Goal: Task Accomplishment & Management: Manage account settings

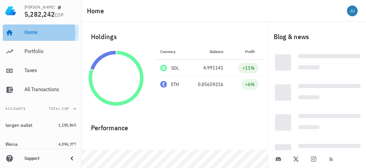
click at [46, 36] on div "Home" at bounding box center [50, 32] width 52 height 15
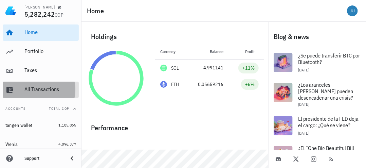
click at [39, 91] on div "All Transactions" at bounding box center [50, 89] width 52 height 6
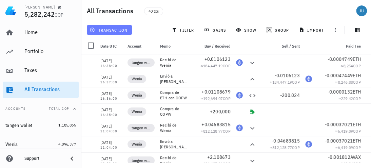
click at [111, 31] on span "transaction" at bounding box center [109, 29] width 37 height 5
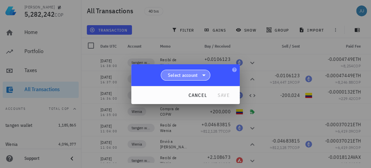
click at [198, 74] on span "Select account" at bounding box center [185, 75] width 41 height 10
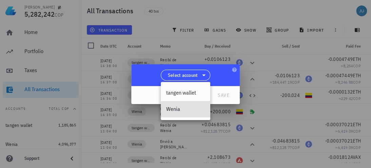
click at [185, 106] on div "Wenia" at bounding box center [185, 109] width 39 height 6
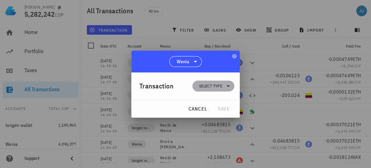
click at [224, 88] on span "Select type" at bounding box center [213, 85] width 34 height 11
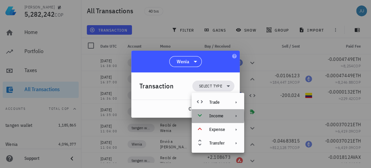
click at [233, 117] on icon at bounding box center [235, 115] width 5 height 5
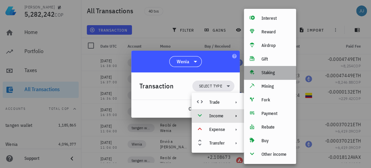
click at [265, 74] on div "Staking" at bounding box center [276, 72] width 29 height 5
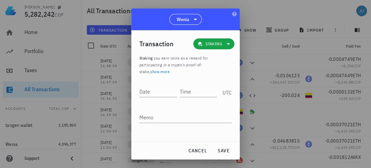
click at [151, 73] on link "show more" at bounding box center [159, 71] width 19 height 5
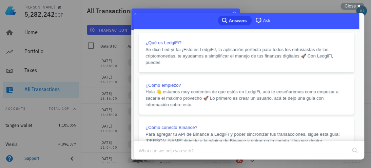
click at [146, 159] on button "Close" at bounding box center [140, 163] width 12 height 9
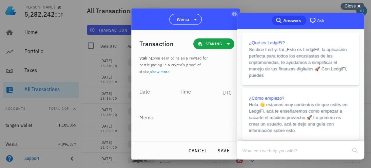
click at [357, 4] on div "Close cross-small" at bounding box center [353, 6] width 24 height 7
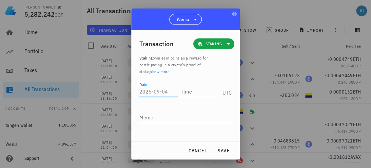
click at [143, 90] on input "Date" at bounding box center [158, 91] width 39 height 11
click at [194, 152] on span "cancel" at bounding box center [197, 150] width 19 height 6
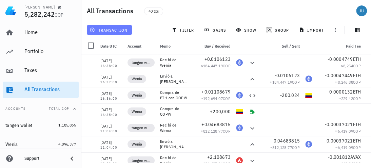
click at [114, 33] on button "transaction" at bounding box center [109, 30] width 45 height 10
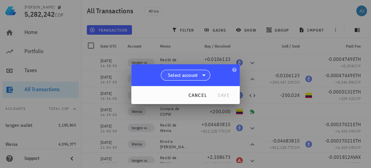
click at [202, 76] on icon at bounding box center [204, 75] width 8 height 8
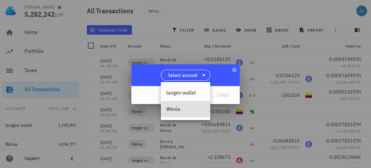
click at [176, 109] on div "Wenia" at bounding box center [185, 109] width 39 height 6
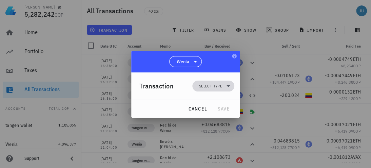
click at [227, 87] on icon at bounding box center [228, 86] width 8 height 8
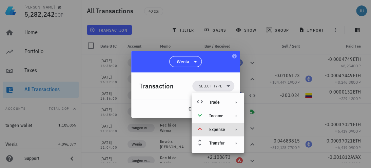
click at [236, 131] on icon at bounding box center [235, 129] width 5 height 5
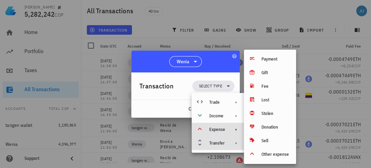
click at [236, 142] on icon at bounding box center [235, 142] width 5 height 5
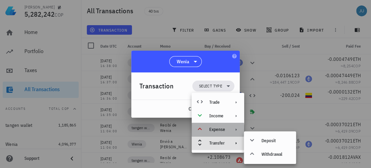
click at [235, 129] on icon at bounding box center [235, 129] width 5 height 5
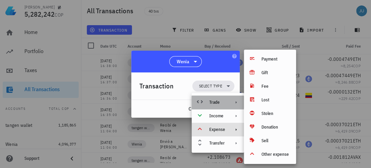
click at [236, 100] on icon at bounding box center [235, 101] width 5 height 5
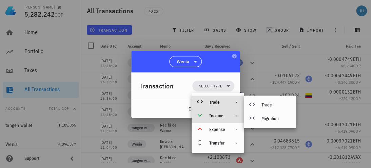
click at [234, 118] on icon at bounding box center [235, 115] width 5 height 5
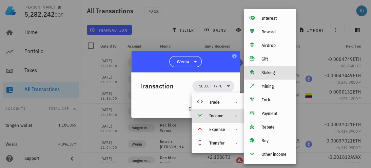
click at [267, 74] on div "Staking" at bounding box center [276, 72] width 29 height 5
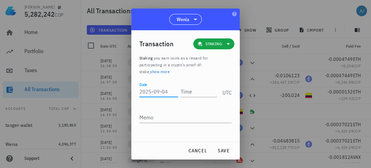
click at [158, 95] on input "Date" at bounding box center [158, 91] width 39 height 11
type input "2025-09-02"
click at [196, 95] on input "Time" at bounding box center [199, 91] width 36 height 11
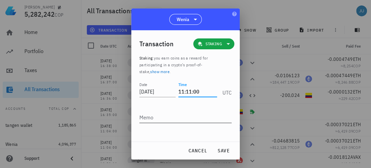
type input "11:11:00"
click at [189, 123] on div "Memo" at bounding box center [185, 121] width 92 height 18
click at [188, 119] on textarea "Memo" at bounding box center [185, 117] width 92 height 11
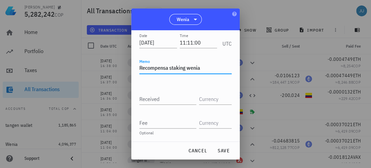
scroll to position [49, 0]
type textarea "Recompensa staking wenia"
click at [169, 97] on input "Received" at bounding box center [167, 98] width 57 height 11
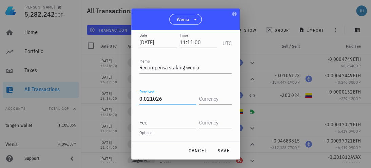
type input "0.021026"
click at [207, 102] on input "text" at bounding box center [214, 98] width 31 height 11
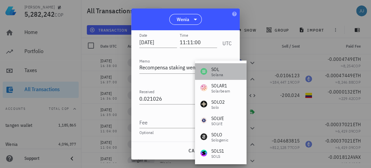
click at [214, 71] on div "SOL" at bounding box center [217, 69] width 12 height 7
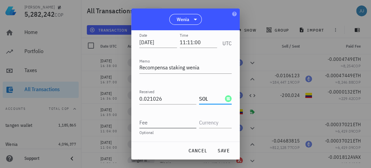
type input "SOL"
click at [175, 123] on input "Fee" at bounding box center [167, 122] width 57 height 11
type input "0.008904"
click at [209, 120] on input "text" at bounding box center [214, 122] width 31 height 11
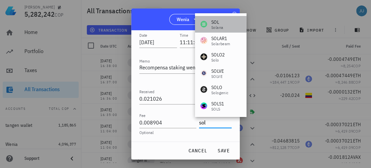
click at [225, 22] on div "[PERSON_NAME]" at bounding box center [220, 24] width 51 height 16
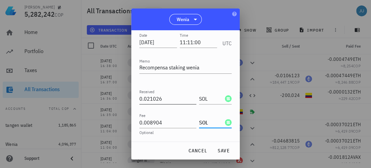
scroll to position [0, 0]
type input "SOL"
click at [222, 152] on span "save" at bounding box center [223, 150] width 16 height 6
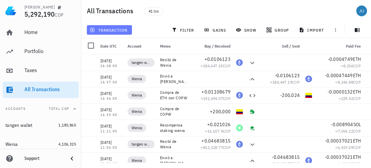
click at [99, 25] on button "transaction" at bounding box center [109, 30] width 45 height 10
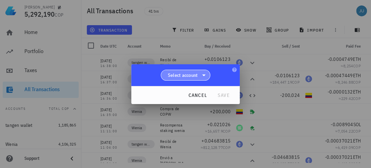
click at [201, 77] on icon at bounding box center [204, 75] width 8 height 8
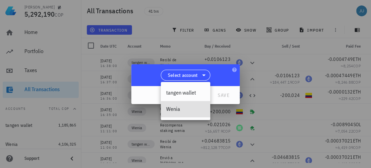
click at [180, 109] on div "Wenia" at bounding box center [185, 109] width 39 height 6
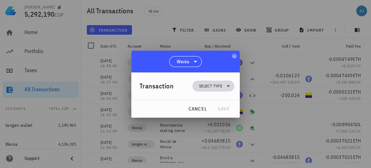
click at [228, 82] on icon at bounding box center [228, 86] width 8 height 8
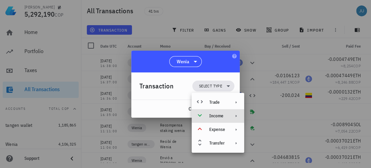
click at [225, 115] on div "Income" at bounding box center [217, 115] width 16 height 5
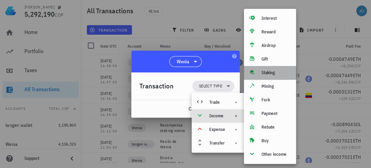
click at [272, 71] on div "Staking" at bounding box center [276, 72] width 29 height 5
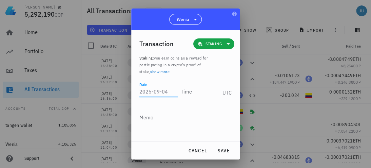
click at [164, 96] on input "Date" at bounding box center [158, 91] width 39 height 11
type input "0"
type input "2025-09-02"
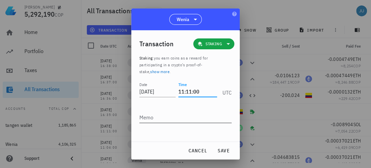
type input "11:11:00"
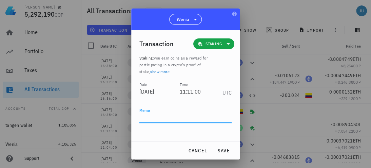
click at [162, 118] on textarea "Memo" at bounding box center [185, 117] width 92 height 11
click at [162, 15] on div "Wenia" at bounding box center [185, 19] width 109 height 22
click at [157, 118] on textarea "Memo" at bounding box center [185, 117] width 92 height 11
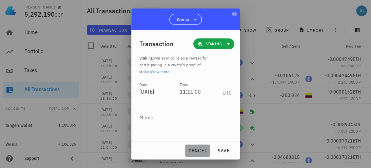
click at [198, 150] on span "cancel" at bounding box center [197, 150] width 19 height 6
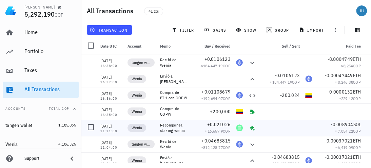
drag, startPoint x: 186, startPoint y: 130, endPoint x: 159, endPoint y: 125, distance: 27.0
click at [159, 125] on div "Recompensa staking wenia" at bounding box center [173, 127] width 33 height 16
copy div "Recompensa staking wenia"
click at [113, 32] on span "transaction" at bounding box center [109, 29] width 37 height 5
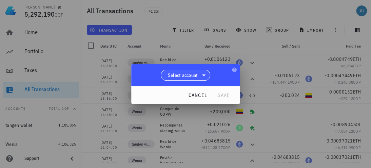
click at [198, 70] on span "Select account" at bounding box center [185, 75] width 41 height 10
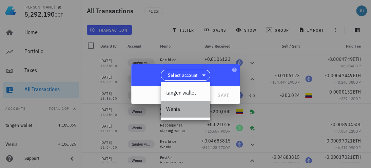
click at [183, 110] on div "Wenia" at bounding box center [185, 109] width 39 height 6
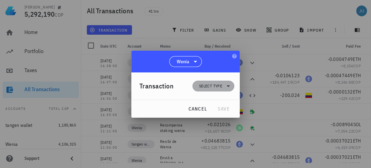
click at [225, 85] on icon at bounding box center [228, 86] width 8 height 8
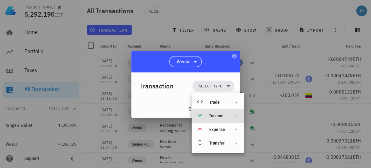
click at [225, 116] on div "Income" at bounding box center [217, 115] width 16 height 5
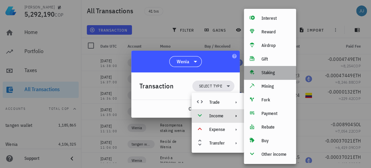
click at [267, 73] on div "Staking" at bounding box center [276, 72] width 29 height 5
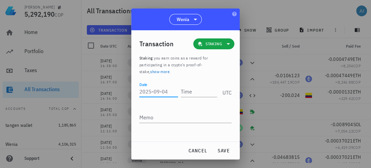
click at [150, 92] on input "Date" at bounding box center [158, 91] width 39 height 11
type input "2025-09-02"
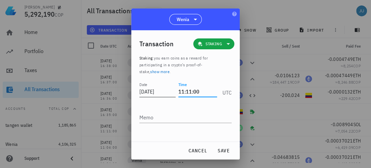
type input "11:11:00"
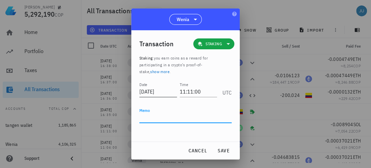
paste textarea "Recompensa staking wenia"
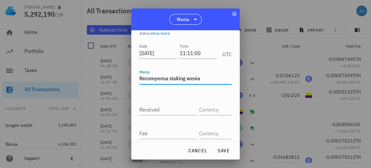
scroll to position [49, 0]
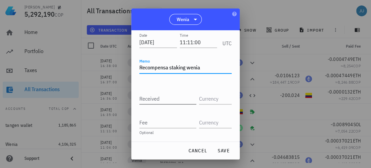
type textarea "Recompensa staking wenia"
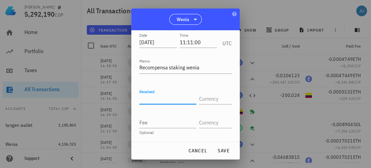
click at [172, 99] on input "Received" at bounding box center [167, 98] width 57 height 11
type input "0.0271"
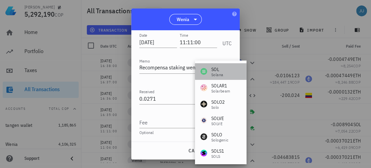
click at [220, 76] on div "Solana" at bounding box center [217, 75] width 12 height 4
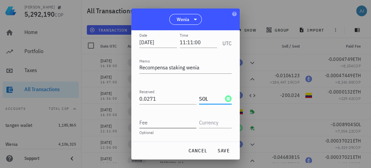
type input "SOL"
click at [171, 124] on input "Fee" at bounding box center [167, 122] width 57 height 11
type input "0.011476"
click at [199, 121] on input "text" at bounding box center [214, 122] width 31 height 11
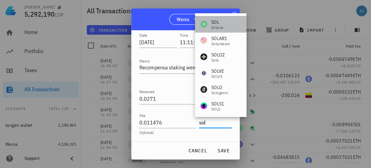
click at [232, 21] on div "[PERSON_NAME]" at bounding box center [220, 24] width 51 height 16
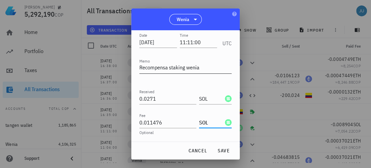
scroll to position [63, 0]
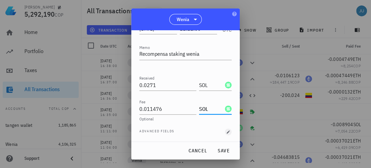
type input "SOL"
click at [226, 131] on icon "button" at bounding box center [228, 132] width 4 height 4
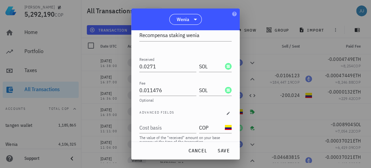
scroll to position [90, 0]
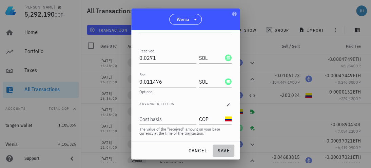
click at [224, 151] on span "save" at bounding box center [223, 150] width 16 height 6
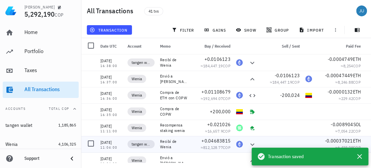
scroll to position [0, 0]
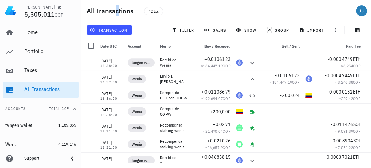
click at [117, 20] on div "All Transactions 42 txs" at bounding box center [226, 11] width 290 height 22
click at [112, 31] on span "transaction" at bounding box center [109, 29] width 37 height 5
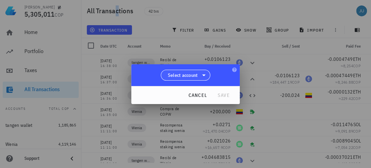
click at [205, 74] on icon at bounding box center [204, 75] width 8 height 8
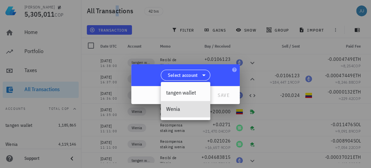
click at [180, 110] on div "Wenia" at bounding box center [185, 109] width 39 height 6
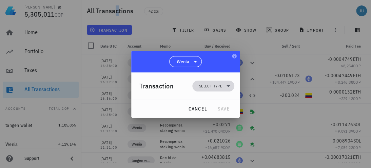
click at [217, 84] on span "Select type" at bounding box center [210, 85] width 23 height 7
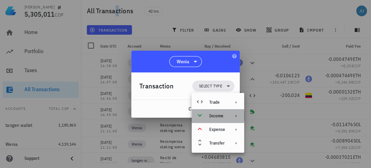
click at [223, 114] on div "Income" at bounding box center [217, 115] width 16 height 5
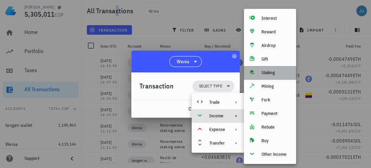
click at [270, 73] on div "Staking" at bounding box center [276, 72] width 29 height 5
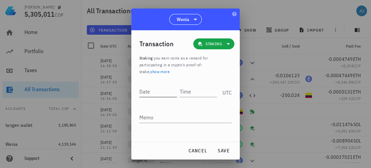
click at [151, 90] on input "Date" at bounding box center [158, 91] width 38 height 11
type input "2025-09-02"
click at [193, 90] on input "Time" at bounding box center [198, 91] width 39 height 11
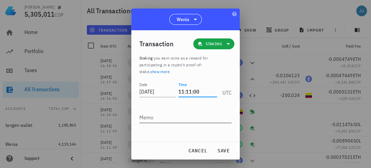
type input "11:11:00"
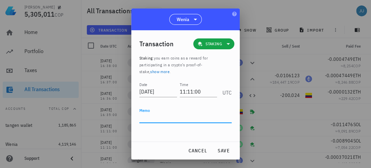
click at [151, 120] on textarea "Memo" at bounding box center [185, 117] width 92 height 11
paste textarea "Recompensa staking wenia"
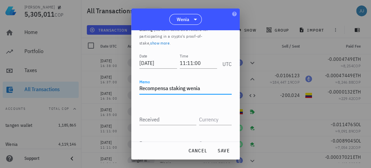
scroll to position [49, 0]
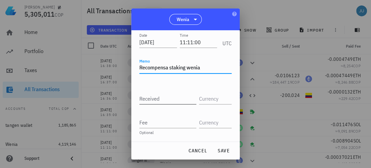
type textarea "Recompensa staking wenia"
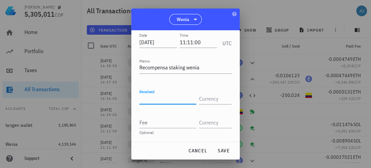
click at [176, 98] on input "Received" at bounding box center [167, 98] width 57 height 11
type input "0.000826"
click at [199, 99] on input "text" at bounding box center [214, 98] width 31 height 11
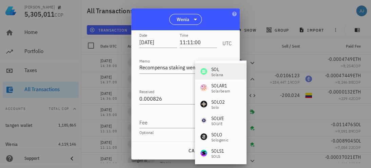
click at [222, 70] on div "SOL" at bounding box center [217, 69] width 12 height 7
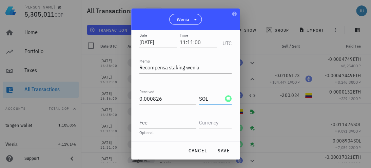
type input "SOL"
click at [156, 122] on input "Fee" at bounding box center [167, 122] width 57 height 11
type input "0.00035"
click at [214, 122] on input "text" at bounding box center [214, 122] width 31 height 11
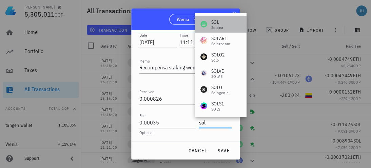
click at [217, 23] on div "SOL" at bounding box center [217, 22] width 12 height 7
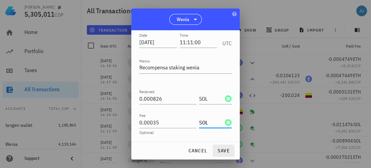
type input "SOL"
click at [226, 153] on span "save" at bounding box center [223, 150] width 16 height 6
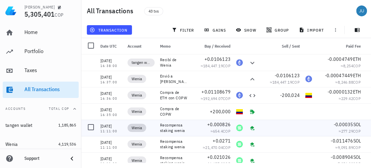
scroll to position [34, 0]
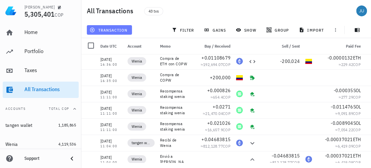
click at [115, 30] on span "transaction" at bounding box center [109, 29] width 37 height 5
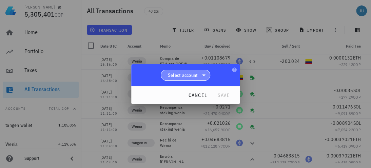
click at [201, 71] on icon at bounding box center [204, 75] width 8 height 8
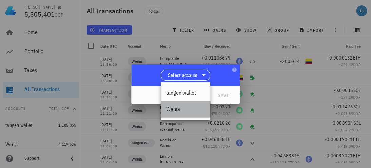
click at [179, 109] on div "Wenia" at bounding box center [185, 109] width 39 height 6
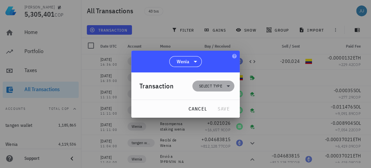
click at [223, 85] on span "Select type" at bounding box center [213, 85] width 34 height 11
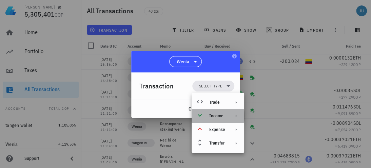
click at [219, 115] on div "Income" at bounding box center [217, 115] width 16 height 5
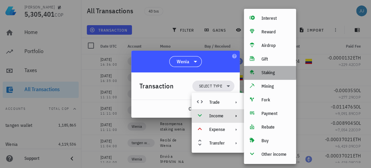
click at [266, 72] on div "Staking" at bounding box center [276, 72] width 29 height 5
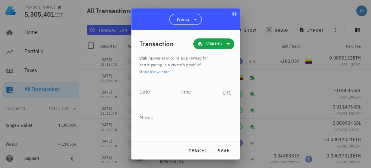
click at [157, 91] on input "Date" at bounding box center [158, 91] width 38 height 11
type input "2025-09-02"
click at [190, 92] on input "Time" at bounding box center [198, 91] width 39 height 11
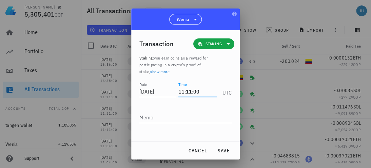
type input "11:11:00"
click at [154, 120] on textarea "Memo" at bounding box center [185, 117] width 92 height 11
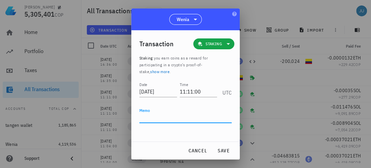
paste textarea "Recompensa staking wenia"
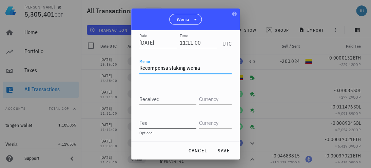
scroll to position [49, 0]
type textarea "Recompensa staking wenia"
click at [170, 100] on input "Received" at bounding box center [167, 98] width 57 height 11
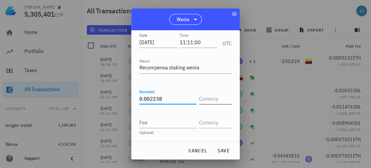
type input "0.002238"
click at [215, 100] on input "text" at bounding box center [214, 98] width 31 height 11
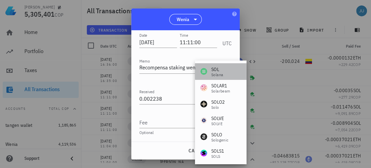
click at [214, 71] on div "SOL" at bounding box center [217, 69] width 12 height 7
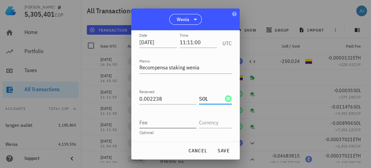
type input "SOL"
click at [162, 125] on input "Fee" at bounding box center [167, 122] width 57 height 11
type input "0.000948"
click at [206, 122] on input "text" at bounding box center [214, 122] width 31 height 11
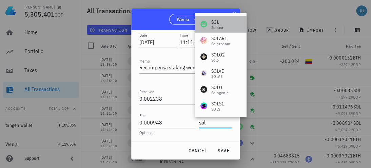
click at [222, 25] on div "Solana" at bounding box center [217, 27] width 12 height 4
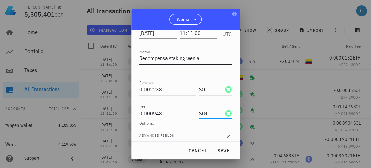
scroll to position [63, 0]
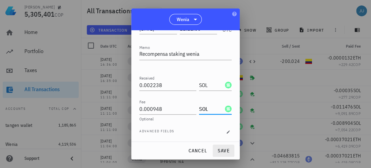
type input "SOL"
click at [225, 151] on span "save" at bounding box center [223, 150] width 16 height 6
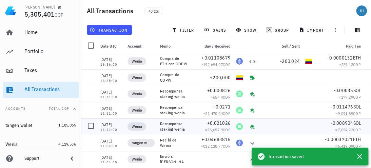
scroll to position [0, 0]
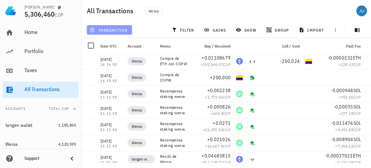
click at [119, 33] on button "transaction" at bounding box center [109, 30] width 45 height 10
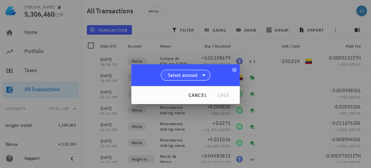
click at [204, 75] on icon at bounding box center [203, 75] width 3 height 2
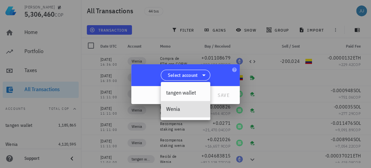
click at [173, 111] on div "Wenia" at bounding box center [185, 109] width 39 height 6
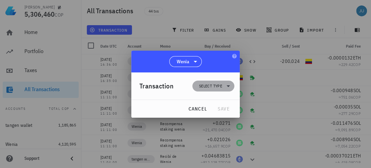
click at [221, 90] on span "Select type" at bounding box center [213, 85] width 34 height 11
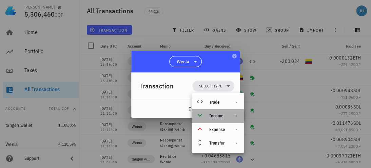
click at [223, 118] on div "Income" at bounding box center [217, 115] width 16 height 5
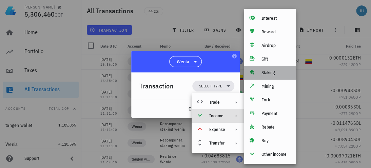
click at [269, 74] on div "Staking" at bounding box center [276, 72] width 29 height 5
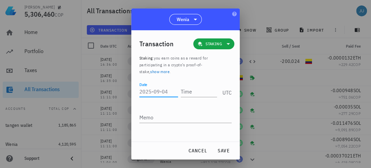
click at [165, 91] on input "Date" at bounding box center [158, 91] width 39 height 11
click at [157, 90] on input "Date" at bounding box center [158, 91] width 39 height 11
type input "2025-09-02"
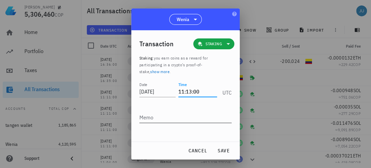
type input "11:13:00"
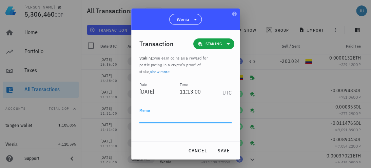
click at [153, 119] on textarea "Memo" at bounding box center [185, 117] width 92 height 11
paste textarea "Recompensa staking wenia"
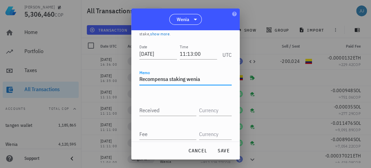
scroll to position [49, 0]
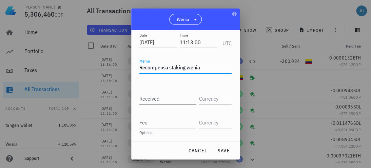
type textarea "Recompensa staking wenia"
click at [154, 95] on div "Received" at bounding box center [167, 98] width 57 height 11
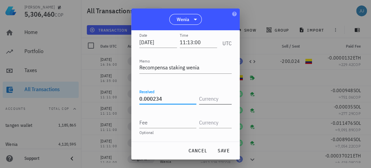
type input "0.000234"
click at [220, 94] on input "text" at bounding box center [214, 98] width 31 height 11
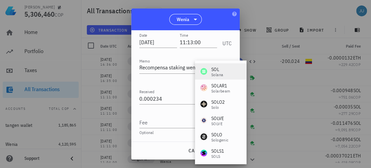
click at [213, 70] on div "SOL" at bounding box center [217, 69] width 12 height 7
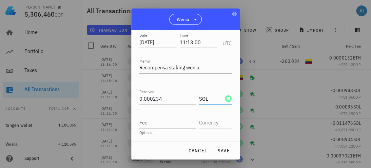
type input "SOL"
click at [164, 125] on input "Fee" at bounding box center [167, 122] width 57 height 11
type input "0.000099"
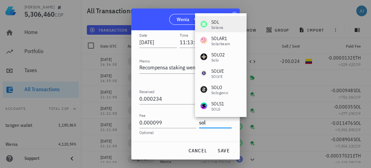
click at [221, 23] on div "SOL" at bounding box center [217, 22] width 12 height 7
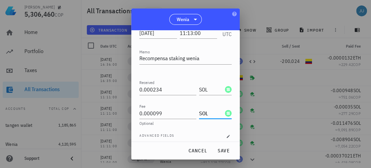
scroll to position [63, 0]
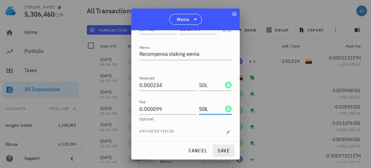
type input "SOL"
click at [226, 150] on span "save" at bounding box center [223, 150] width 16 height 6
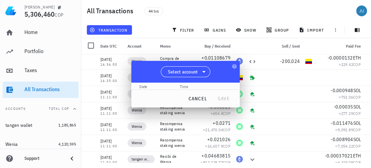
scroll to position [0, 0]
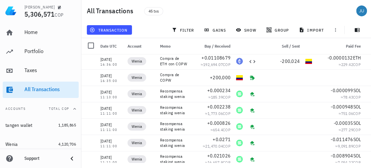
click at [115, 22] on div "transaction filter gains show group import" at bounding box center [227, 30] width 282 height 16
click at [115, 28] on span "transaction" at bounding box center [109, 29] width 37 height 5
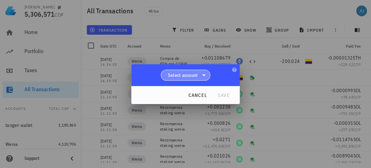
click at [202, 73] on icon at bounding box center [204, 75] width 8 height 8
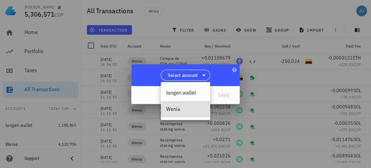
click at [172, 111] on div "Wenia" at bounding box center [185, 109] width 39 height 6
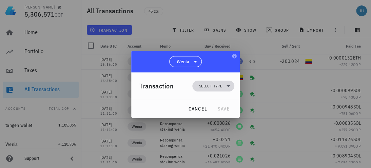
click at [215, 87] on span "Select type" at bounding box center [210, 85] width 23 height 7
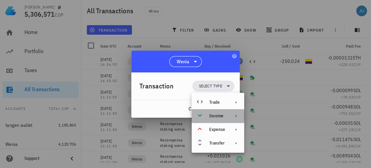
click at [219, 114] on div "Income" at bounding box center [217, 115] width 16 height 5
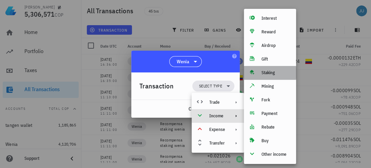
click at [269, 74] on div "Staking" at bounding box center [276, 72] width 29 height 5
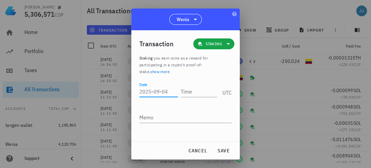
click at [159, 95] on input "Date" at bounding box center [158, 91] width 39 height 11
type input "2020-09-02"
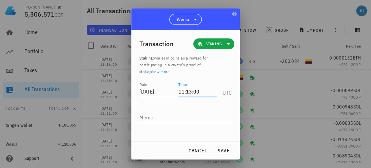
type input "11:13:00"
click at [152, 123] on div "Memo" at bounding box center [185, 121] width 92 height 18
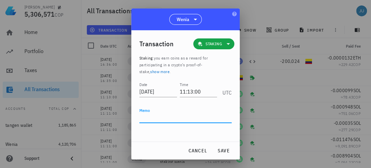
click at [153, 121] on textarea "Memo" at bounding box center [185, 117] width 92 height 11
paste textarea "Recompensa staking wenia"
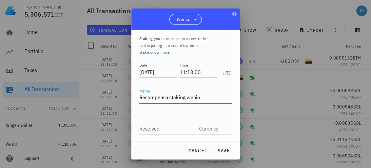
scroll to position [49, 0]
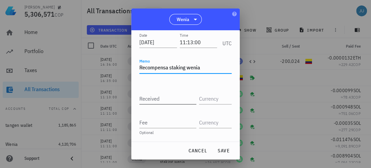
type textarea "Recompensa staking wenia"
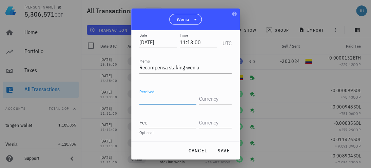
click at [158, 95] on input "Received" at bounding box center [167, 98] width 57 height 11
type input "0.000168"
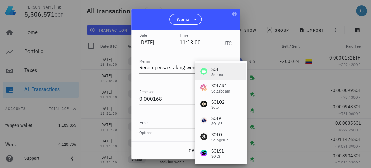
click at [227, 70] on div "[PERSON_NAME]" at bounding box center [220, 71] width 51 height 16
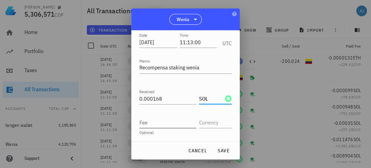
type input "SOL"
click at [163, 120] on input "Fee" at bounding box center [167, 122] width 57 height 11
type input "0.000071"
click at [213, 121] on input "text" at bounding box center [214, 122] width 31 height 11
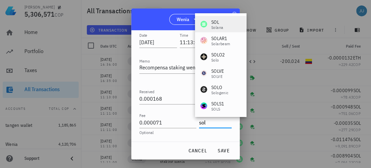
click at [216, 25] on div "Solana" at bounding box center [217, 27] width 12 height 4
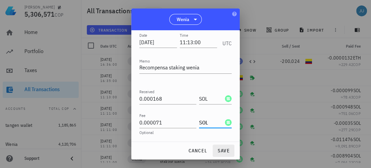
type input "SOL"
click at [223, 152] on span "save" at bounding box center [223, 150] width 16 height 6
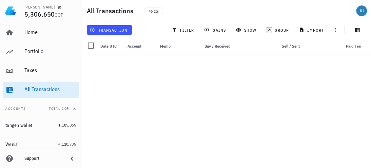
scroll to position [0, 0]
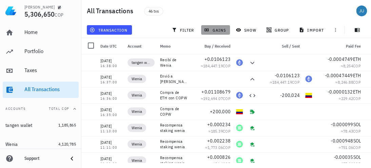
click at [216, 31] on span "gains" at bounding box center [215, 29] width 20 height 5
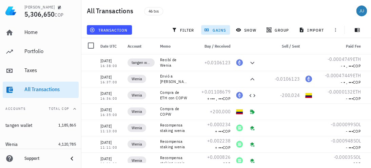
click at [216, 31] on span "gains" at bounding box center [215, 29] width 20 height 5
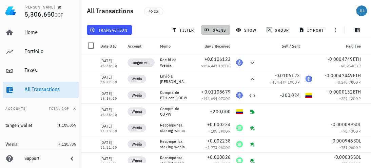
click at [217, 30] on span "gains" at bounding box center [215, 29] width 20 height 5
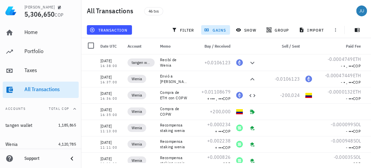
click at [218, 31] on span "gains" at bounding box center [215, 29] width 20 height 5
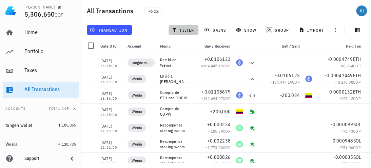
click at [184, 30] on span "filter" at bounding box center [183, 29] width 21 height 5
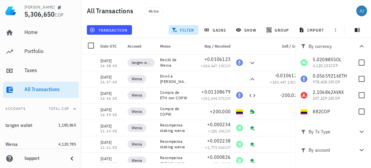
click at [361, 148] on icon "button" at bounding box center [362, 150] width 8 height 8
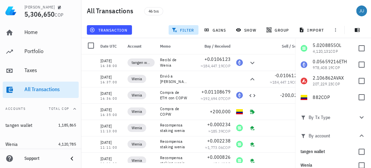
scroll to position [21, 0]
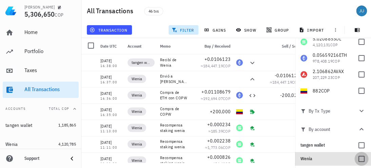
click at [359, 158] on div at bounding box center [362, 159] width 12 height 12
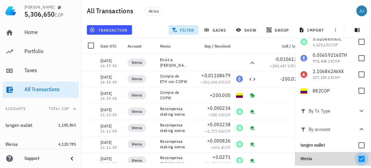
click at [358, 158] on div at bounding box center [362, 159] width 12 height 12
checkbox input "false"
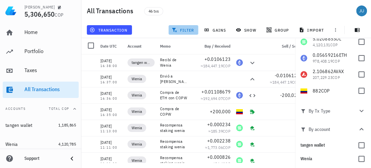
click at [176, 30] on icon "button" at bounding box center [174, 29] width 5 height 5
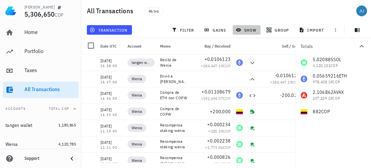
click at [247, 31] on span "show" at bounding box center [246, 29] width 19 height 5
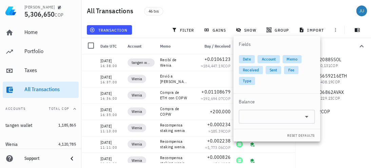
click at [246, 3] on div "46 txs" at bounding box center [201, 10] width 123 height 17
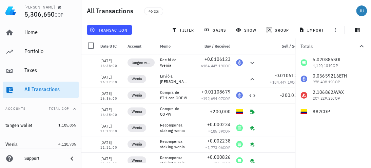
drag, startPoint x: 364, startPoint y: 43, endPoint x: 364, endPoint y: 49, distance: 5.1
click at [364, 49] on icon "button" at bounding box center [362, 46] width 8 height 8
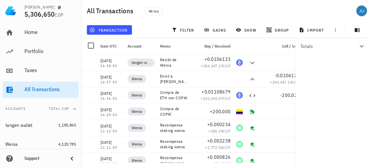
click at [361, 46] on icon "button" at bounding box center [362, 46] width 4 height 2
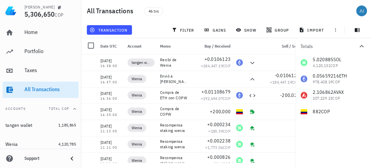
click at [362, 43] on icon "button" at bounding box center [362, 46] width 8 height 8
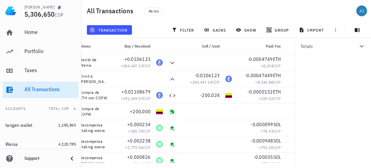
scroll to position [0, 97]
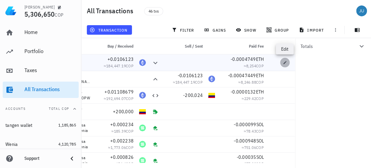
click at [284, 65] on button "button" at bounding box center [285, 63] width 10 height 10
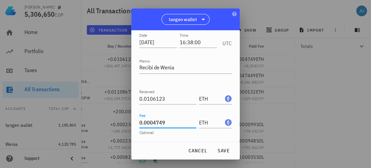
scroll to position [0, 0]
drag, startPoint x: 168, startPoint y: 121, endPoint x: 117, endPoint y: 124, distance: 51.7
click at [117, 124] on div "Julian 5,306,650 COP Home Portfolio Taxes All Transactions Accounts Total COP t…" at bounding box center [185, 84] width 371 height 168
click at [205, 124] on input "ETH" at bounding box center [211, 122] width 24 height 11
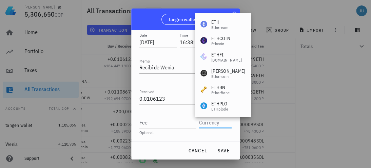
click at [225, 157] on div "cancel save" at bounding box center [185, 151] width 109 height 18
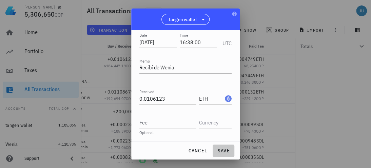
click at [225, 155] on button "save" at bounding box center [224, 150] width 22 height 12
type input "0.0004749"
type input "ETH"
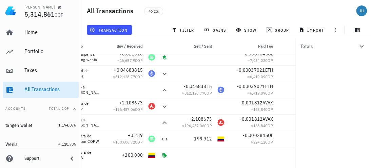
scroll to position [0, 97]
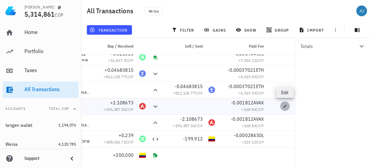
click at [284, 105] on icon "button" at bounding box center [285, 106] width 4 height 4
type input "2025-09-02"
type input "10:59:00"
type input "2.108673"
type input "AVAX"
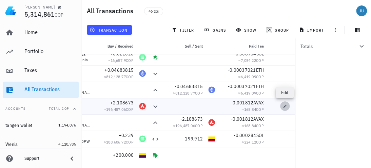
type input "0.001812"
type input "AVAX"
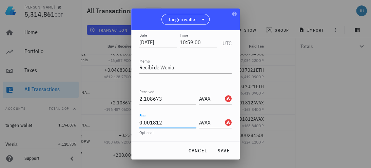
drag, startPoint x: 170, startPoint y: 125, endPoint x: 122, endPoint y: 132, distance: 48.4
click at [122, 132] on div "Julian 5,314,861 COP Home Portfolio Taxes All Transactions Accounts Total COP t…" at bounding box center [185, 84] width 371 height 168
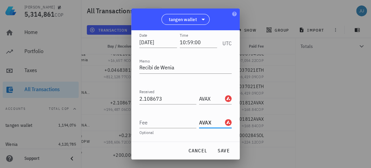
click at [210, 122] on input "AVAX" at bounding box center [211, 122] width 24 height 11
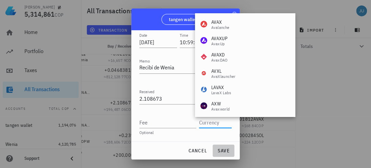
click at [225, 153] on span "save" at bounding box center [223, 150] width 16 height 6
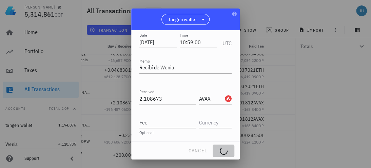
type input "0.001812"
type input "AVAX"
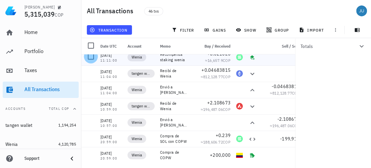
click at [93, 59] on div at bounding box center [91, 57] width 12 height 12
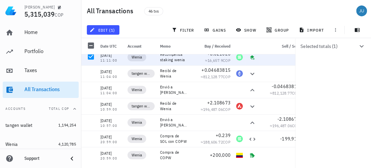
click at [361, 45] on icon "button" at bounding box center [362, 46] width 8 height 8
click at [90, 54] on div at bounding box center [91, 57] width 12 height 12
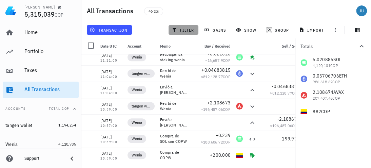
click at [190, 31] on span "filter" at bounding box center [183, 29] width 21 height 5
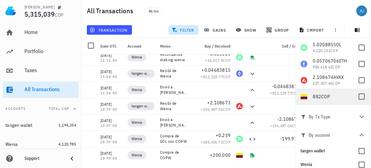
scroll to position [21, 0]
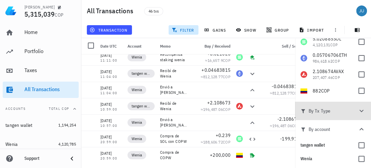
click at [360, 110] on icon "button" at bounding box center [362, 111] width 4 height 2
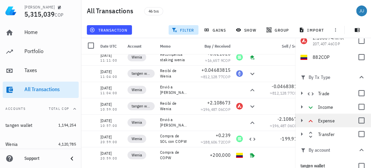
scroll to position [55, 0]
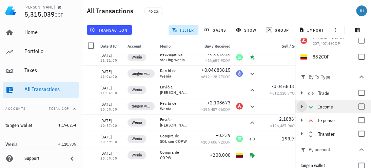
click at [302, 106] on icon "button" at bounding box center [302, 106] width 2 height 3
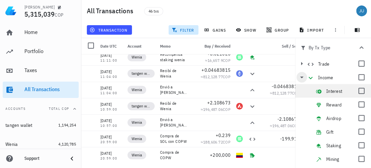
scroll to position [123, 0]
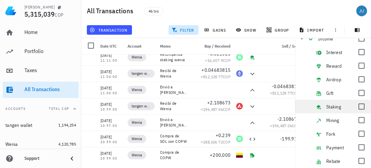
click at [335, 105] on span "Staking" at bounding box center [333, 107] width 15 height 6
click at [357, 106] on div at bounding box center [362, 106] width 12 height 12
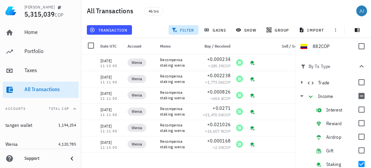
scroll to position [0, 0]
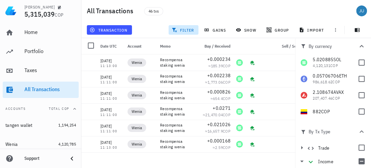
click at [360, 43] on icon "button" at bounding box center [362, 46] width 8 height 8
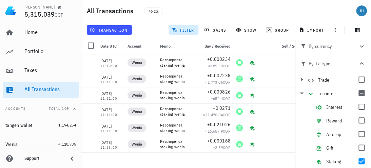
click at [188, 28] on span "filter" at bounding box center [183, 29] width 21 height 5
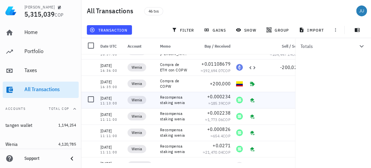
scroll to position [34, 0]
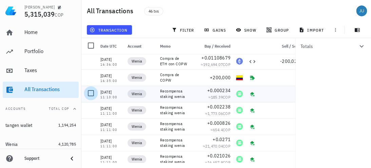
click at [91, 92] on div at bounding box center [91, 93] width 12 height 12
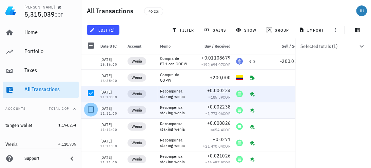
click at [91, 110] on div at bounding box center [91, 110] width 12 height 12
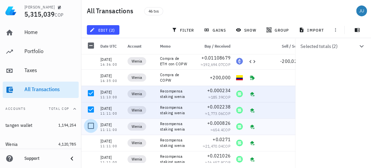
click at [90, 129] on div at bounding box center [91, 126] width 12 height 12
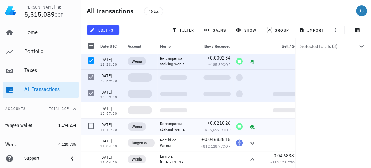
scroll to position [68, 0]
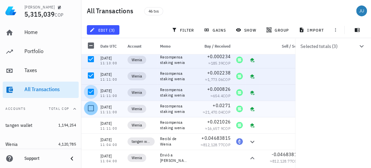
click at [91, 108] on div at bounding box center [91, 108] width 12 height 12
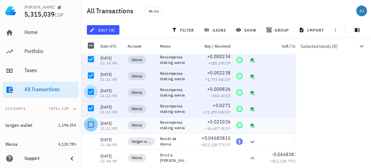
click at [91, 124] on div at bounding box center [91, 124] width 12 height 12
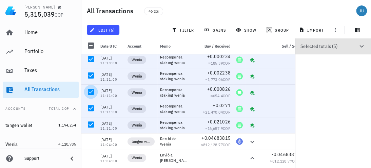
click at [361, 47] on icon "button" at bounding box center [362, 46] width 8 height 8
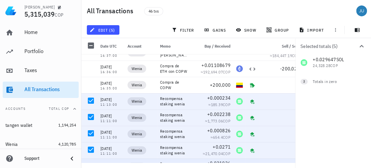
scroll to position [0, 0]
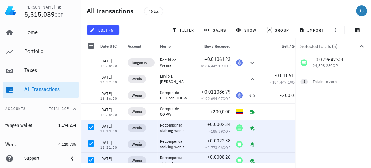
click at [334, 62] on div "+0.029647 SOL 24,328.28 COP 0 ETH 0 AVAX 0 COP" at bounding box center [333, 62] width 76 height 16
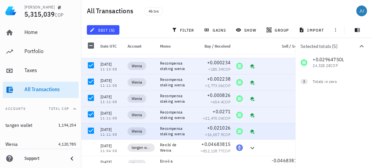
scroll to position [68, 0]
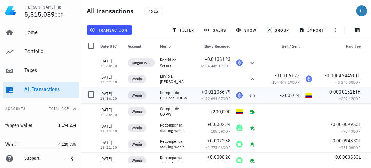
scroll to position [34, 0]
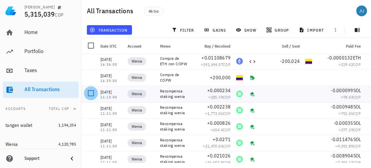
click at [92, 91] on div at bounding box center [91, 93] width 12 height 12
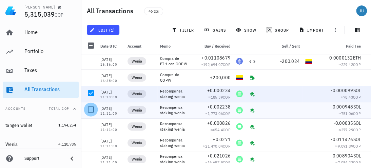
click at [94, 107] on div at bounding box center [91, 110] width 12 height 12
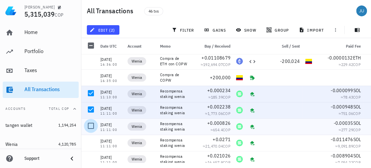
click at [92, 125] on div at bounding box center [91, 126] width 12 height 12
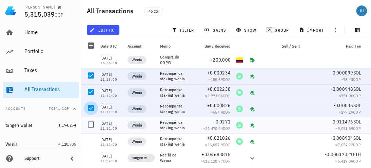
scroll to position [68, 0]
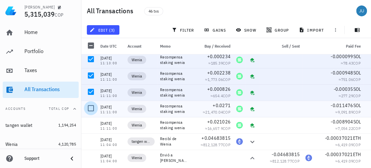
click at [90, 107] on div at bounding box center [91, 108] width 12 height 12
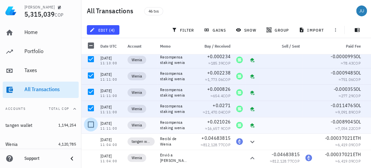
click at [92, 124] on div at bounding box center [91, 124] width 12 height 12
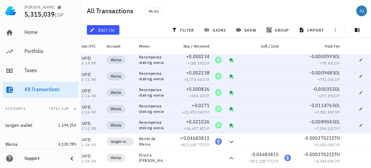
scroll to position [0, 0]
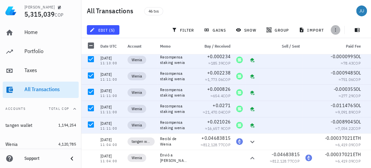
click at [336, 30] on icon "button" at bounding box center [335, 29] width 5 height 5
click at [325, 5] on div "All Transactions 46 txs" at bounding box center [226, 11] width 290 height 22
click at [358, 30] on icon "button" at bounding box center [357, 30] width 5 height 4
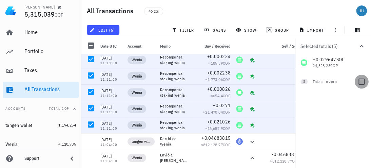
click at [361, 79] on div at bounding box center [362, 82] width 12 height 12
checkbox input "true"
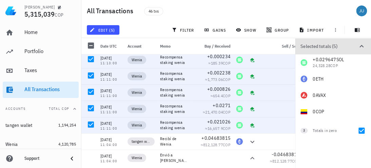
click at [363, 45] on icon "button" at bounding box center [362, 46] width 8 height 8
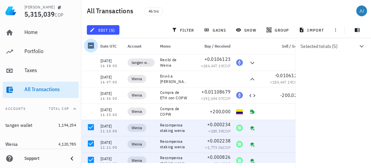
click at [91, 45] on div at bounding box center [91, 46] width 12 height 12
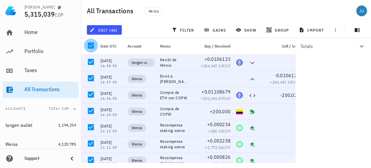
click at [91, 45] on div at bounding box center [91, 46] width 12 height 12
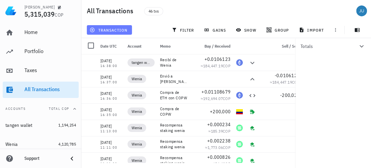
click at [121, 28] on span "transaction" at bounding box center [109, 29] width 37 height 5
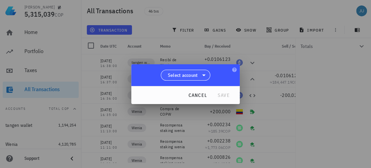
click at [199, 76] on span "Select account" at bounding box center [185, 75] width 41 height 10
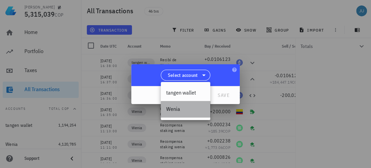
click at [183, 110] on div "Wenia" at bounding box center [185, 109] width 39 height 6
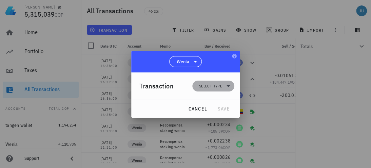
click at [210, 86] on span "Select type" at bounding box center [210, 85] width 23 height 7
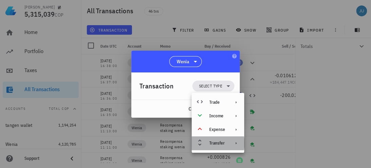
click at [237, 145] on icon at bounding box center [235, 142] width 5 height 5
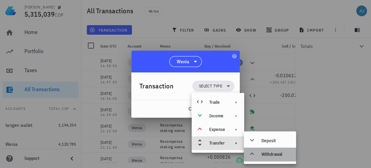
click at [266, 153] on div "Withdrawal" at bounding box center [276, 153] width 29 height 5
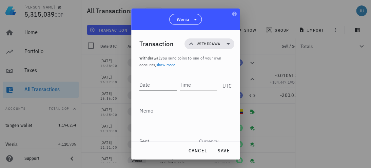
click at [158, 84] on input "Date" at bounding box center [158, 84] width 38 height 11
click at [195, 82] on input "Time" at bounding box center [199, 84] width 36 height 11
click at [157, 79] on input "Date" at bounding box center [158, 84] width 39 height 11
type input "[DATE]"
type input "13:34:00"
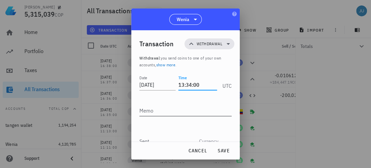
click at [153, 113] on textarea "Memo" at bounding box center [185, 110] width 92 height 11
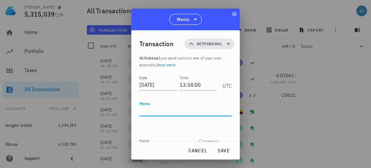
paste textarea "Recompensa staking wenia"
type textarea "R"
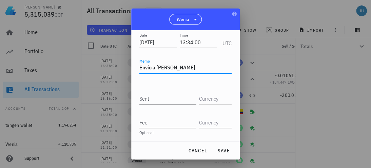
type textarea "Envio a [PERSON_NAME]"
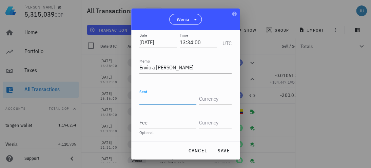
click at [163, 101] on input "Sent" at bounding box center [167, 98] width 57 height 11
type input "3"
type input "3.290905"
click at [210, 100] on input "text" at bounding box center [214, 98] width 31 height 11
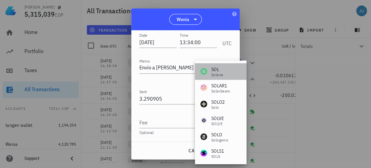
click at [215, 71] on div "SOL" at bounding box center [217, 69] width 12 height 7
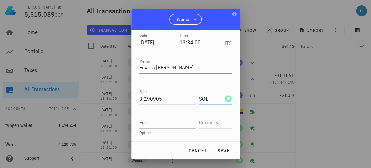
type input "SOL"
click at [147, 121] on input "Fee" at bounding box center [167, 122] width 57 height 11
type input "0.01"
click at [208, 121] on input "text" at bounding box center [214, 122] width 31 height 11
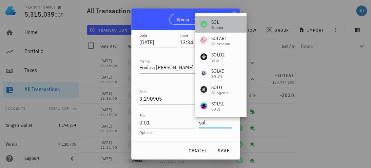
click at [227, 21] on div "[PERSON_NAME]" at bounding box center [220, 24] width 51 height 16
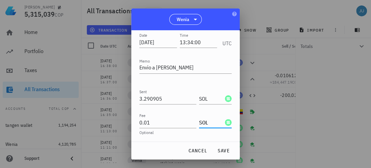
scroll to position [0, 0]
type input "SOL"
click at [221, 150] on span "save" at bounding box center [223, 150] width 16 height 6
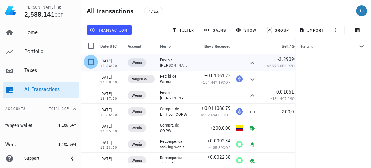
click at [89, 59] on div at bounding box center [91, 62] width 12 height 12
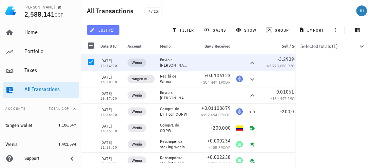
click at [109, 31] on span "edit (1)" at bounding box center [103, 29] width 24 height 5
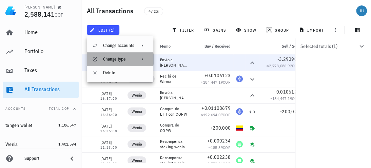
click at [142, 59] on icon at bounding box center [142, 58] width 5 height 5
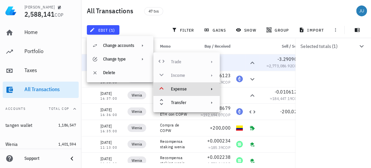
click at [315, 114] on div "Selected totals (1) -3.300905 SOL -2,688,616 COP 0 ETH 0 AVAX 0 COP 3 Totals in…" at bounding box center [333, 103] width 76 height 130
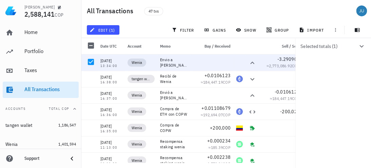
click at [363, 44] on icon "button" at bounding box center [362, 46] width 8 height 8
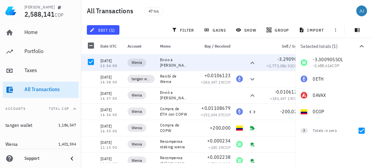
click at [364, 44] on icon "button" at bounding box center [362, 46] width 8 height 8
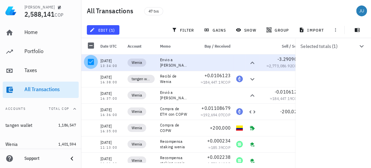
click at [91, 62] on div at bounding box center [91, 62] width 12 height 12
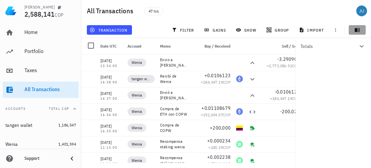
click at [357, 33] on button "button" at bounding box center [357, 30] width 17 height 10
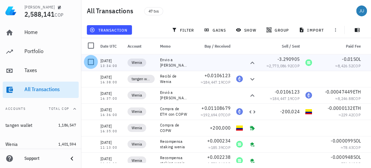
click at [90, 64] on div at bounding box center [91, 62] width 12 height 12
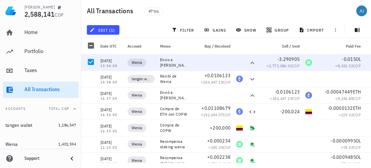
scroll to position [0, 21]
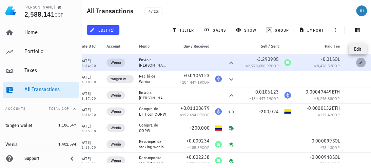
click at [360, 61] on icon "button" at bounding box center [361, 62] width 4 height 4
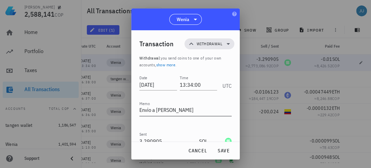
click at [153, 108] on textarea "Envio a [PERSON_NAME]" at bounding box center [185, 110] width 92 height 11
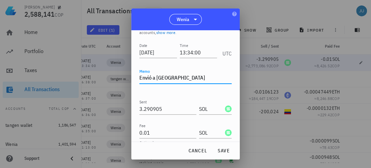
scroll to position [42, 0]
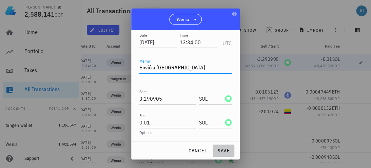
click at [225, 152] on span "save" at bounding box center [223, 150] width 16 height 6
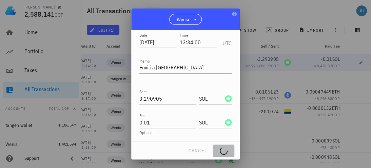
type textarea "Envio a [PERSON_NAME]"
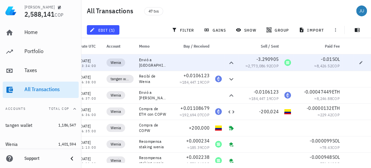
scroll to position [0, 0]
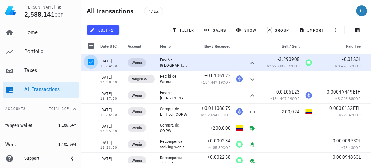
click at [89, 64] on div at bounding box center [91, 62] width 12 height 12
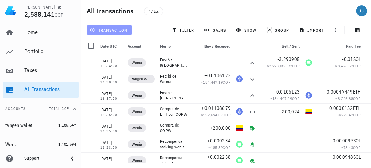
click at [111, 29] on span "transaction" at bounding box center [109, 29] width 37 height 5
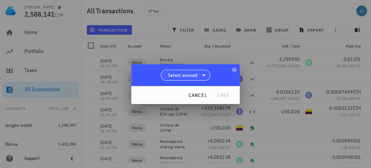
click at [206, 75] on icon at bounding box center [204, 75] width 8 height 8
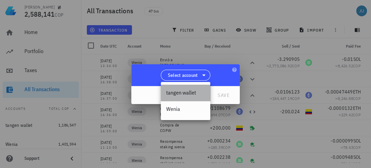
click at [199, 91] on div "tangen wallet" at bounding box center [185, 92] width 39 height 6
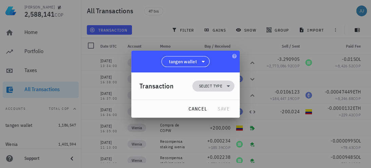
click at [216, 86] on span "Select type" at bounding box center [210, 85] width 23 height 7
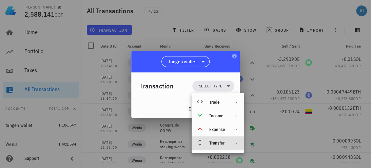
click at [232, 145] on div at bounding box center [235, 142] width 8 height 5
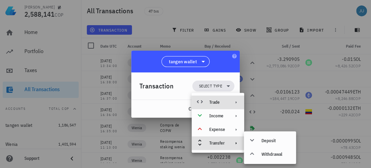
click at [237, 104] on icon at bounding box center [235, 101] width 5 height 5
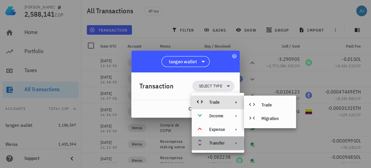
click at [238, 145] on icon at bounding box center [235, 142] width 5 height 5
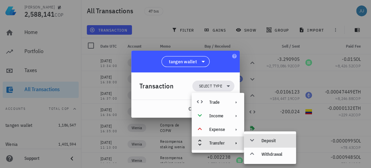
click at [267, 141] on div "Deposit" at bounding box center [276, 140] width 29 height 5
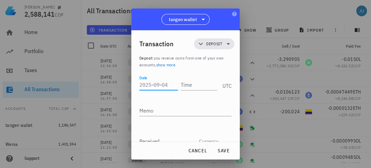
click at [160, 85] on input "Date" at bounding box center [158, 84] width 39 height 11
type input "[DATE]"
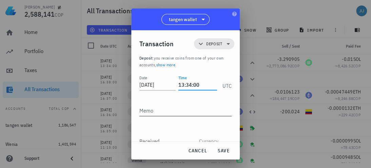
type input "13:34:00"
click at [168, 109] on textarea "Memo" at bounding box center [185, 110] width 92 height 11
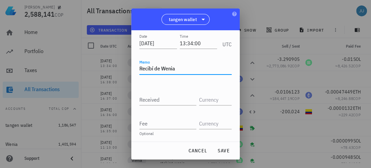
scroll to position [42, 0]
type textarea "Recibí de Wenia"
click at [162, 102] on input "Received" at bounding box center [167, 98] width 57 height 11
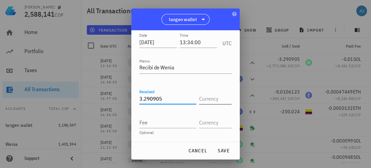
type input "3.290905"
click at [202, 101] on input "text" at bounding box center [214, 98] width 31 height 11
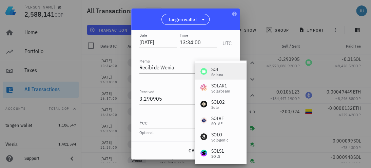
click at [215, 74] on div "Solana" at bounding box center [217, 75] width 12 height 4
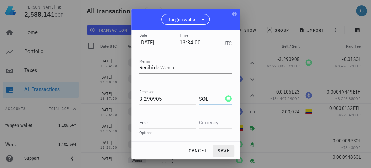
type input "SOL"
click at [229, 149] on span "save" at bounding box center [223, 150] width 16 height 6
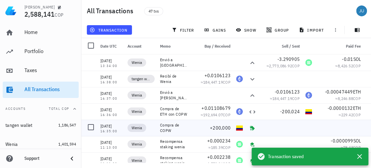
scroll to position [0, 0]
